Goal: Register for event/course

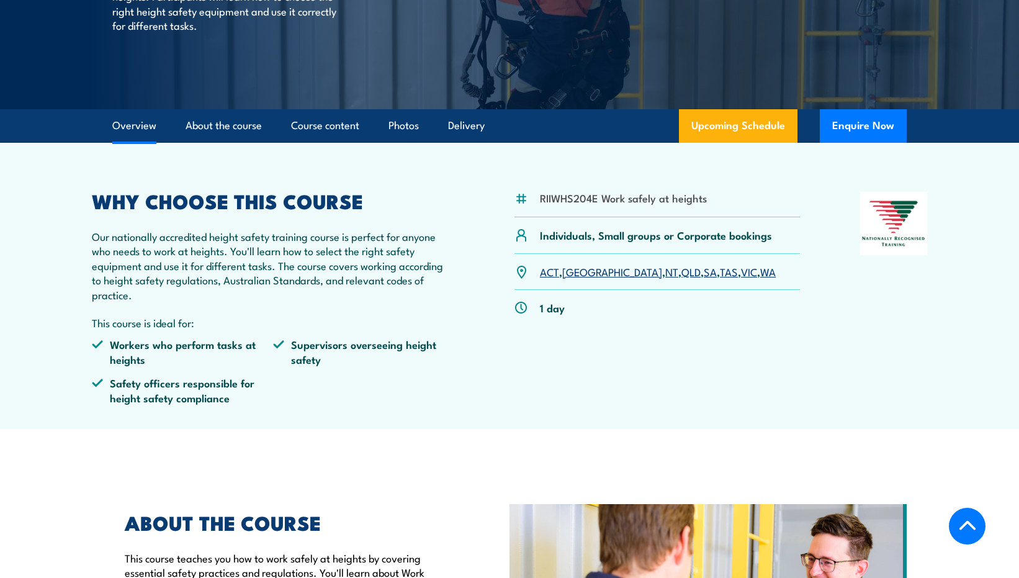
scroll to position [248, 0]
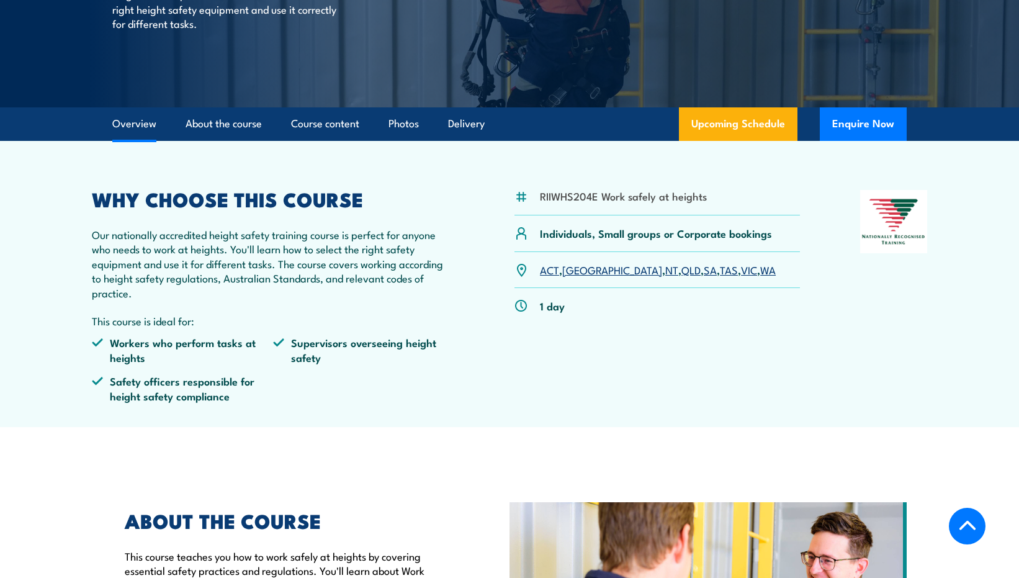
click at [704, 267] on link "SA" at bounding box center [710, 269] width 13 height 15
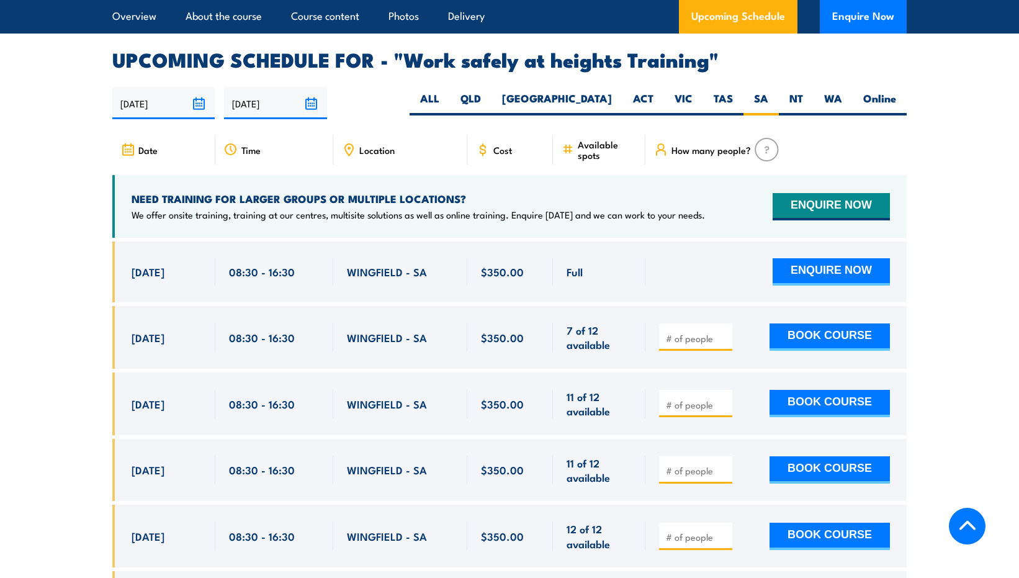
scroll to position [1912, 0]
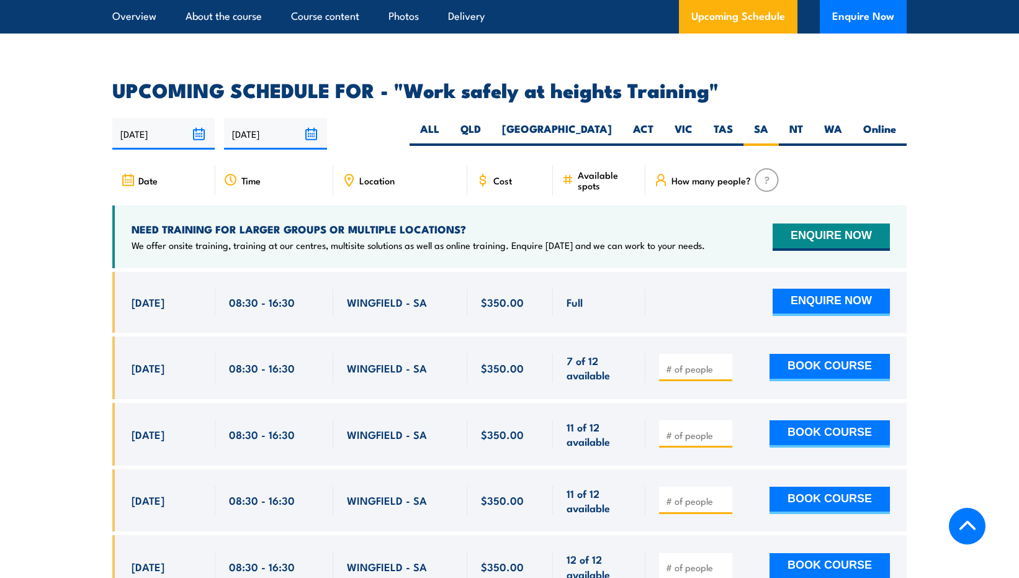
drag, startPoint x: 122, startPoint y: 280, endPoint x: 617, endPoint y: 286, distance: 494.5
click at [617, 286] on div "[DATE] 08:30 - 08:30" at bounding box center [509, 302] width 794 height 61
click at [667, 289] on div "ENQUIRE NOW" at bounding box center [774, 302] width 231 height 27
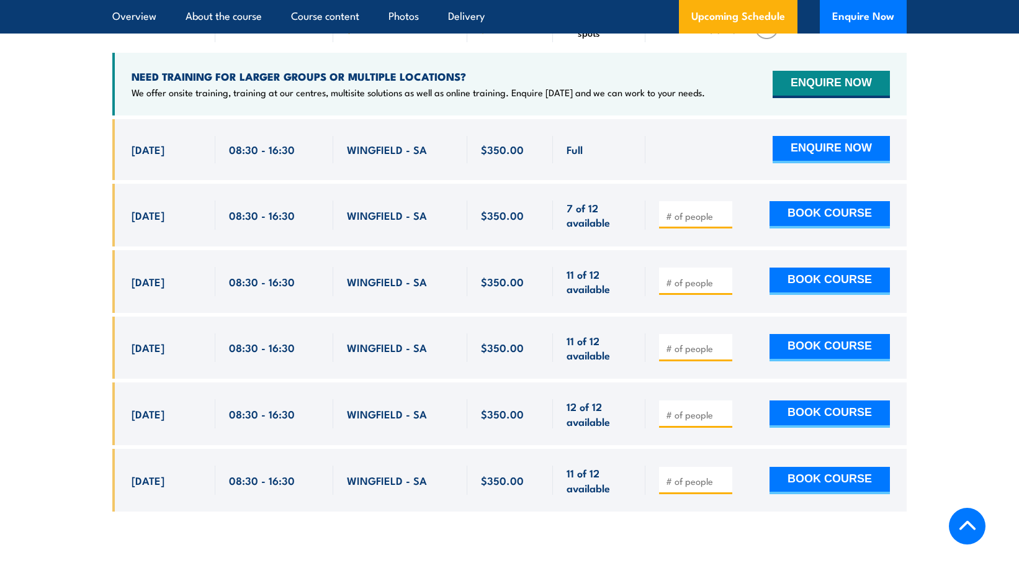
scroll to position [2036, 0]
